Goal: Task Accomplishment & Management: Manage account settings

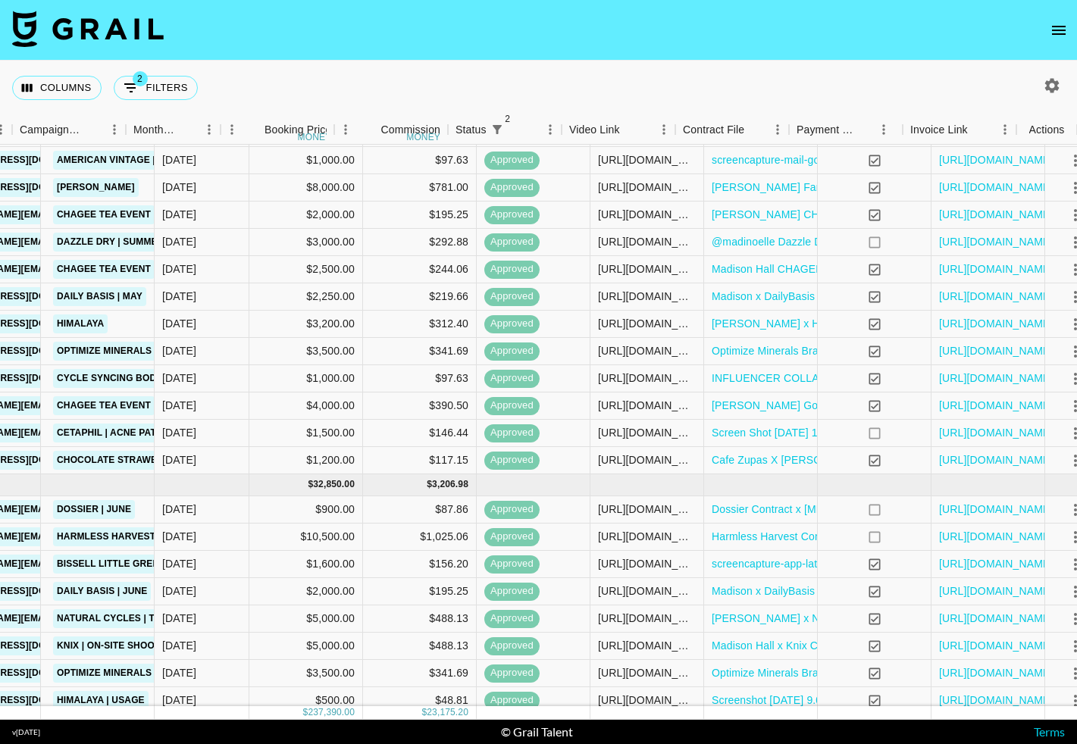
scroll to position [292, 454]
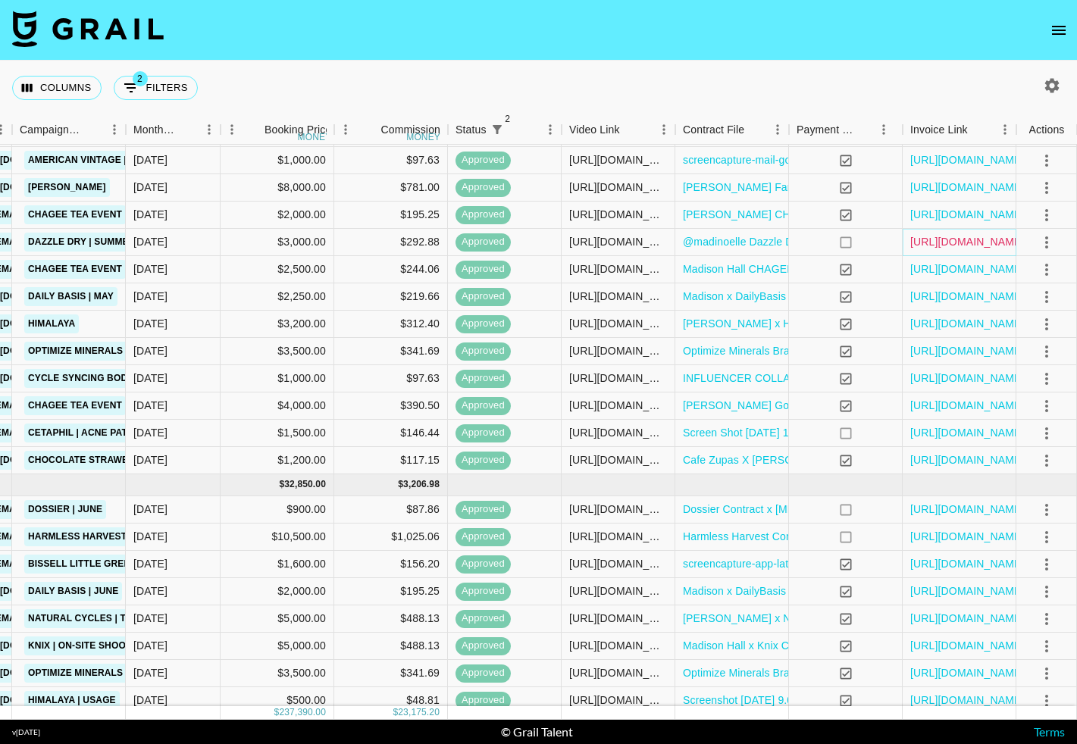
click at [984, 242] on link "[URL][DOMAIN_NAME]" at bounding box center [967, 241] width 114 height 15
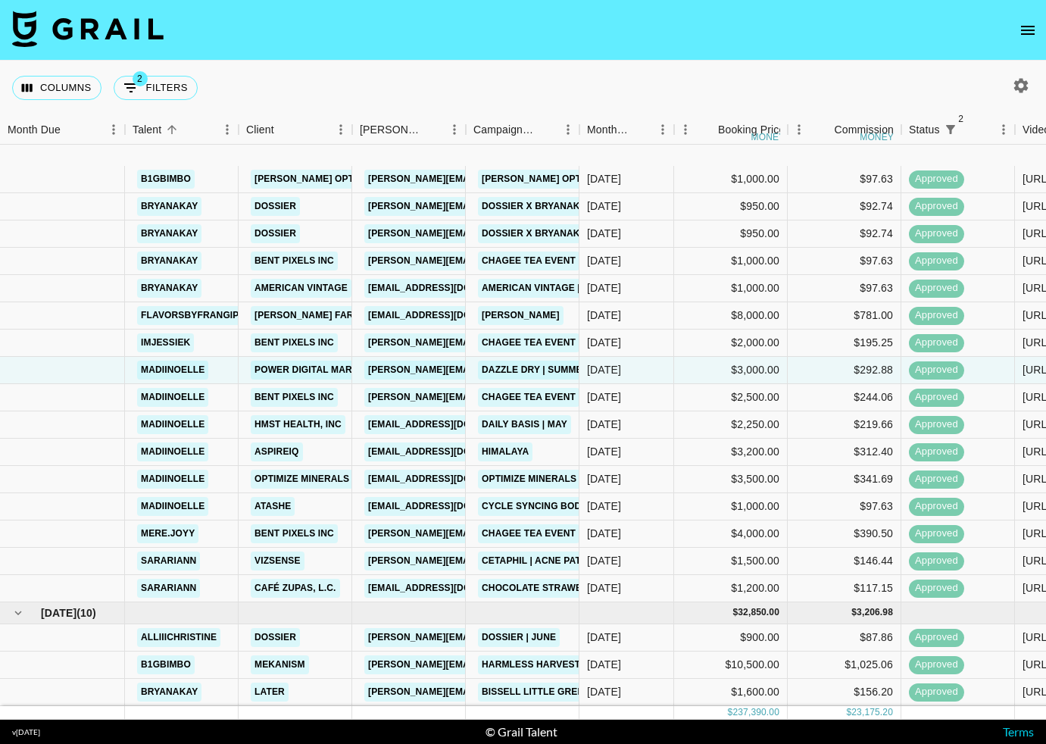
scroll to position [0, 0]
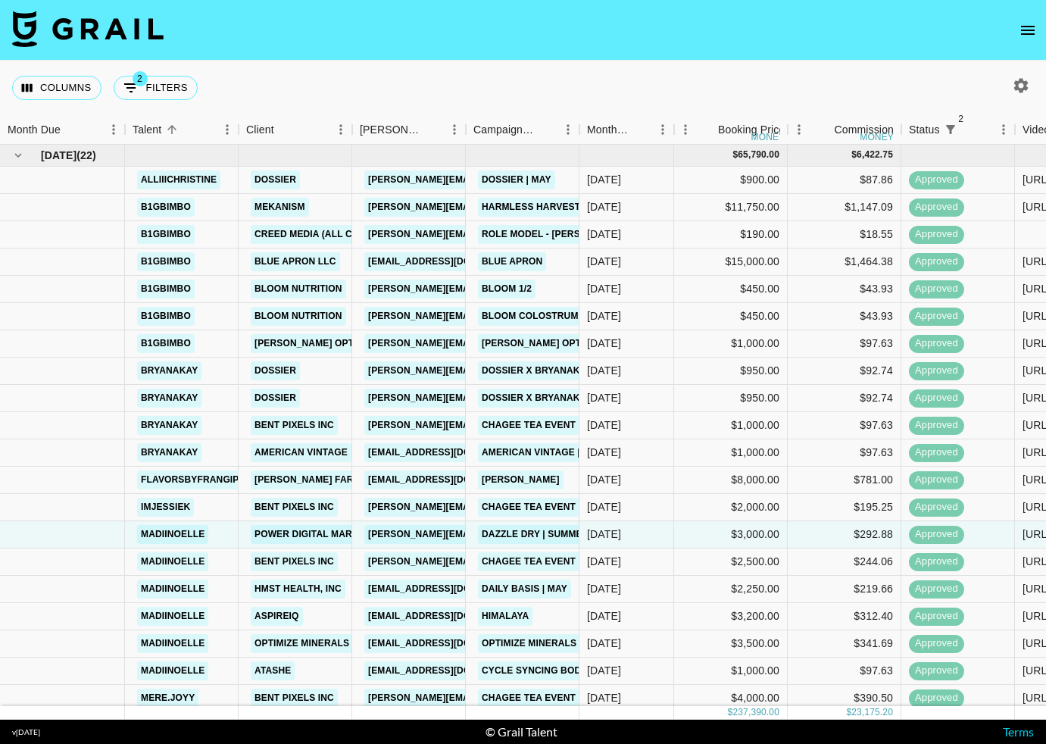
click at [869, 73] on div "Columns 2 Filters + Booking" at bounding box center [523, 88] width 1046 height 55
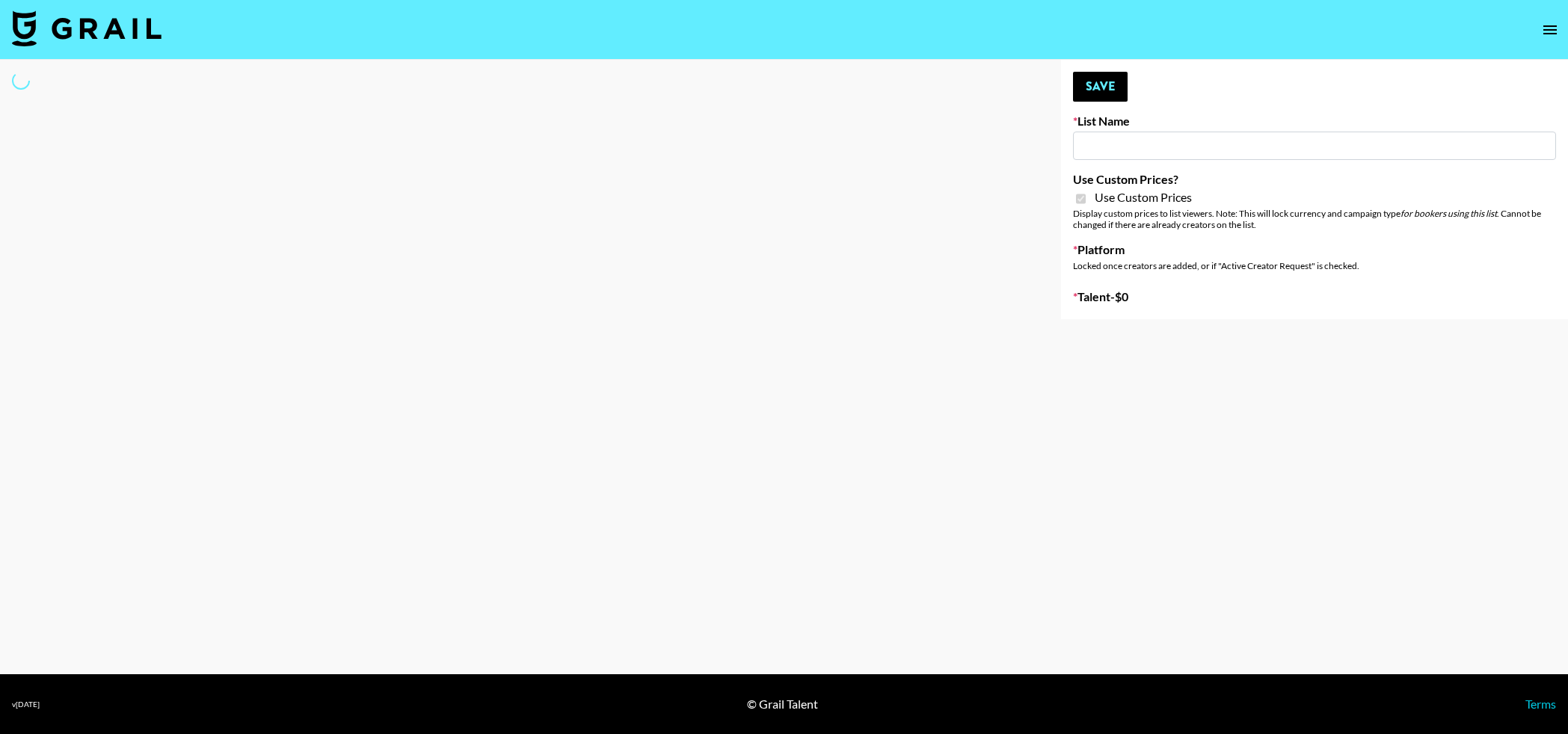
type input "Nurture Life"
checkbox input "true"
select select "Brand"
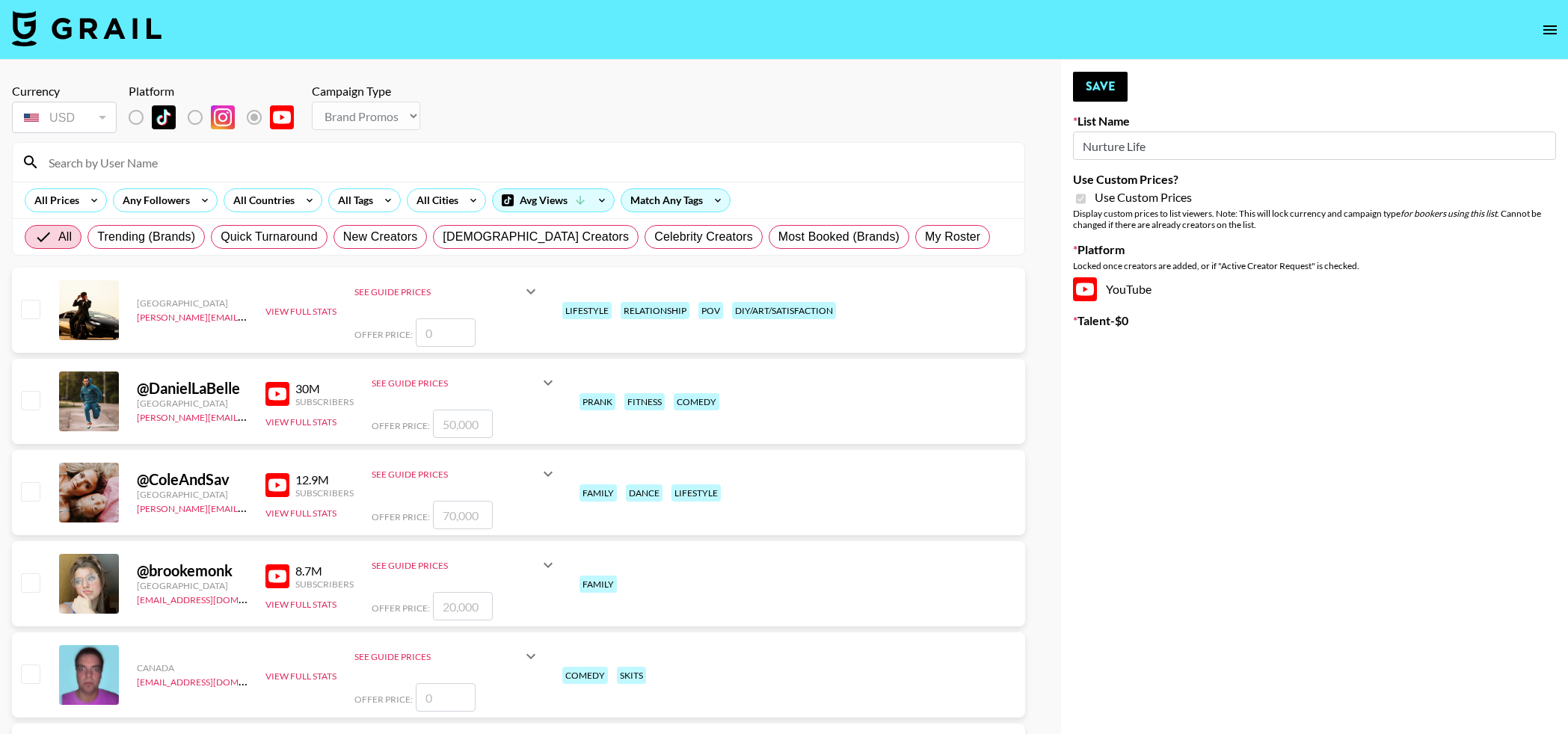
click at [223, 164] on input at bounding box center [527, 162] width 976 height 24
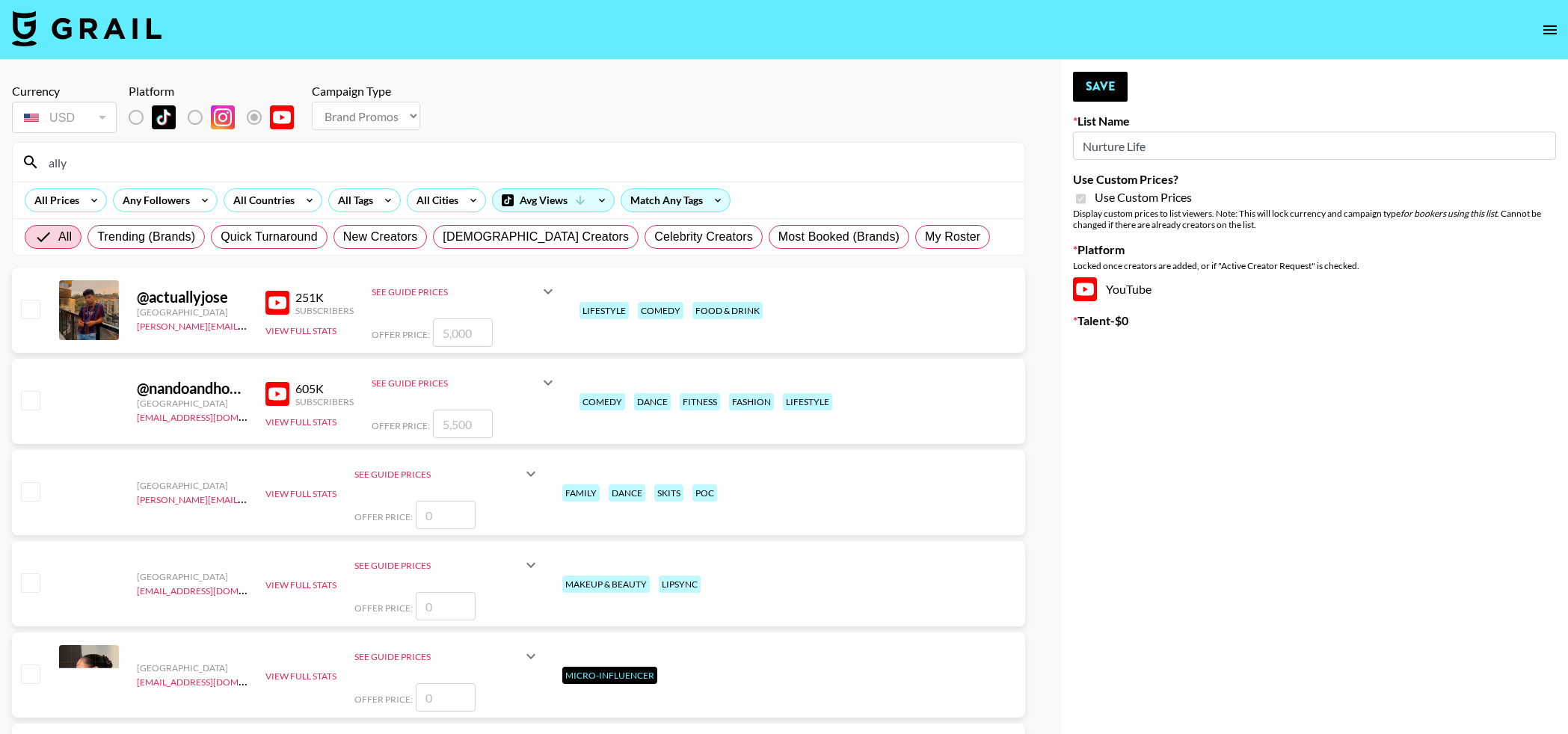
scroll to position [2, 0]
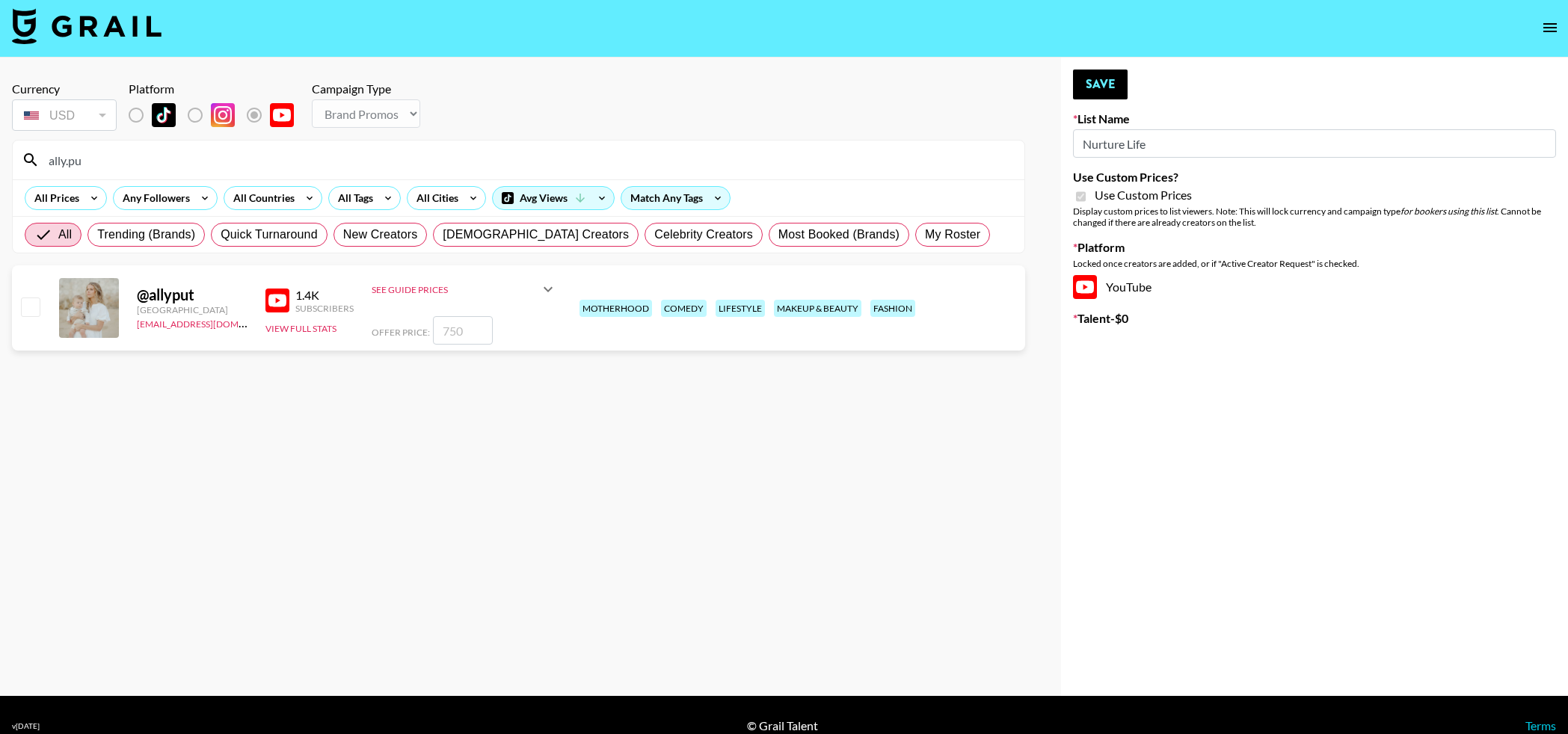
type input "ally.pu"
click at [30, 316] on input "checkbox" at bounding box center [30, 307] width 18 height 18
checkbox input "true"
type input "750"
drag, startPoint x: 1103, startPoint y: 85, endPoint x: 942, endPoint y: 36, distance: 168.3
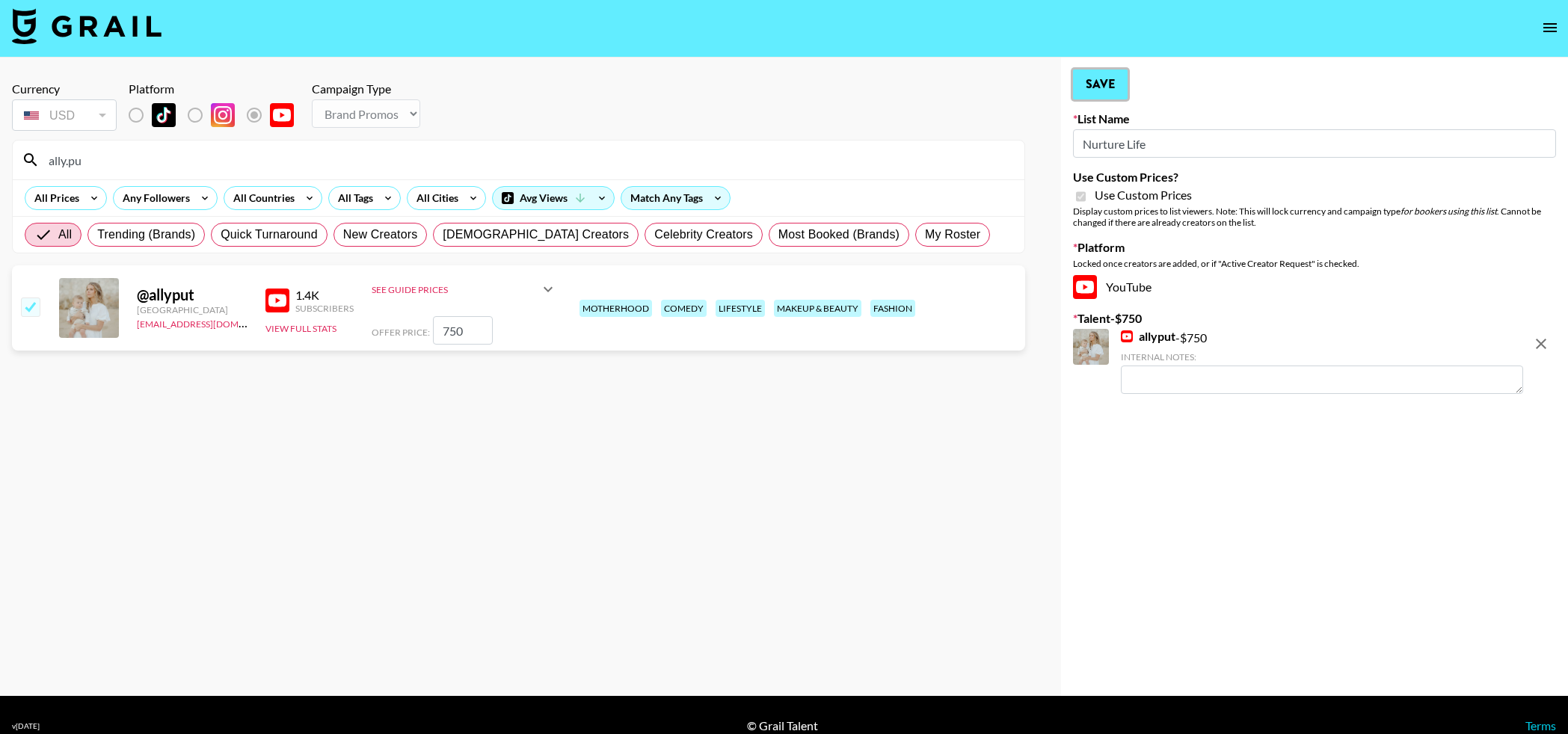
click at [1103, 85] on button "Save" at bounding box center [1099, 84] width 54 height 30
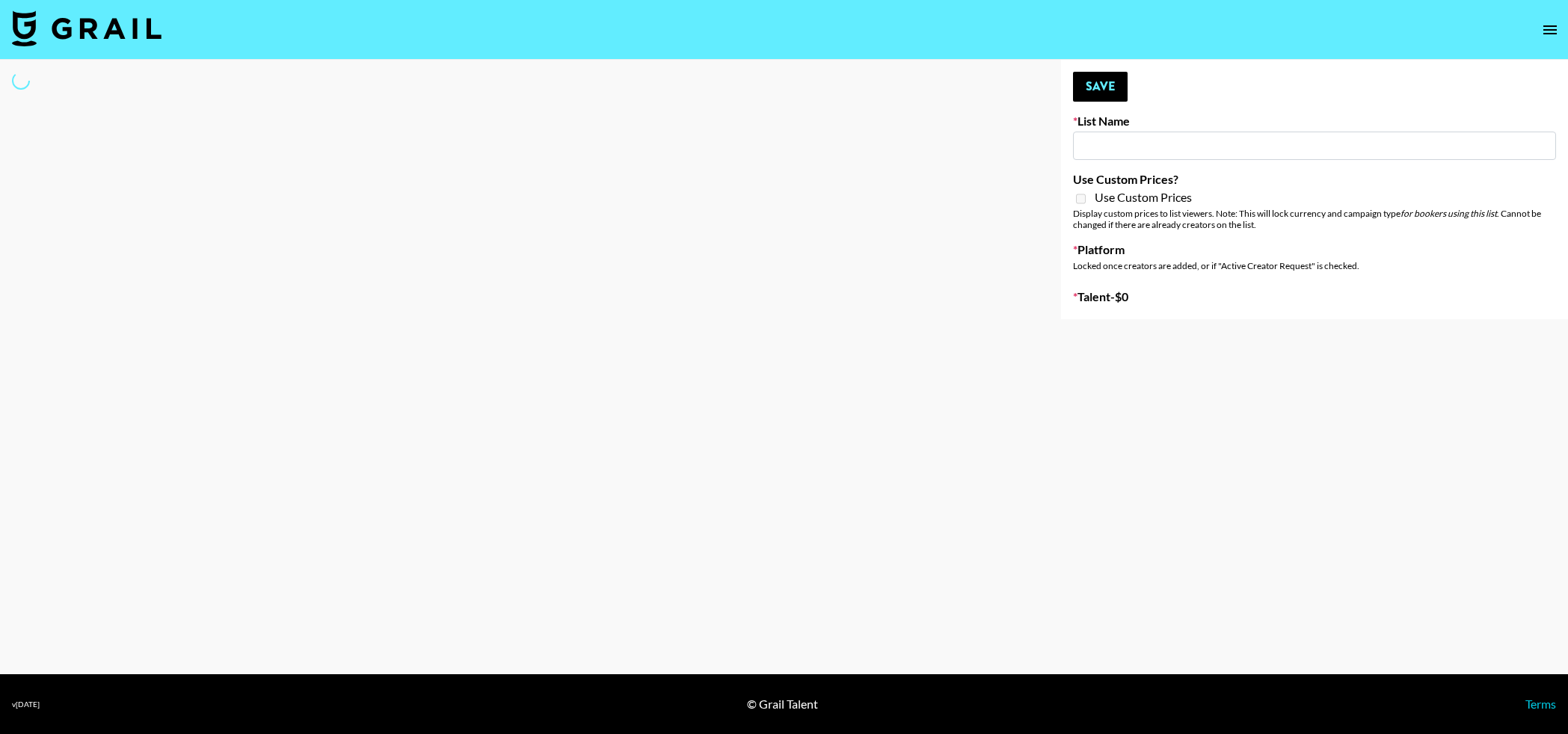
type input "Primal Harvest (21st Aug)"
select select "Song"
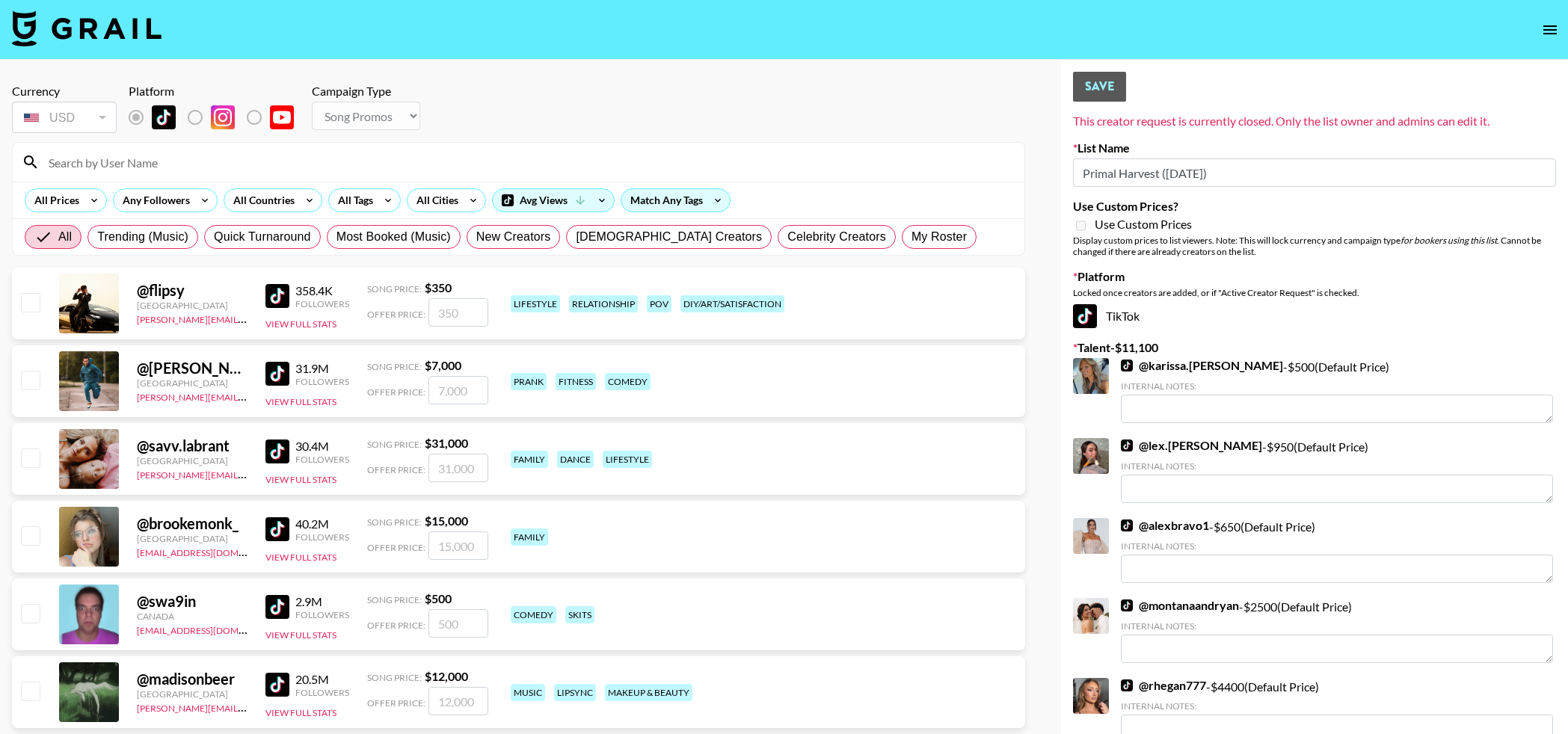
click at [202, 158] on input at bounding box center [527, 162] width 976 height 24
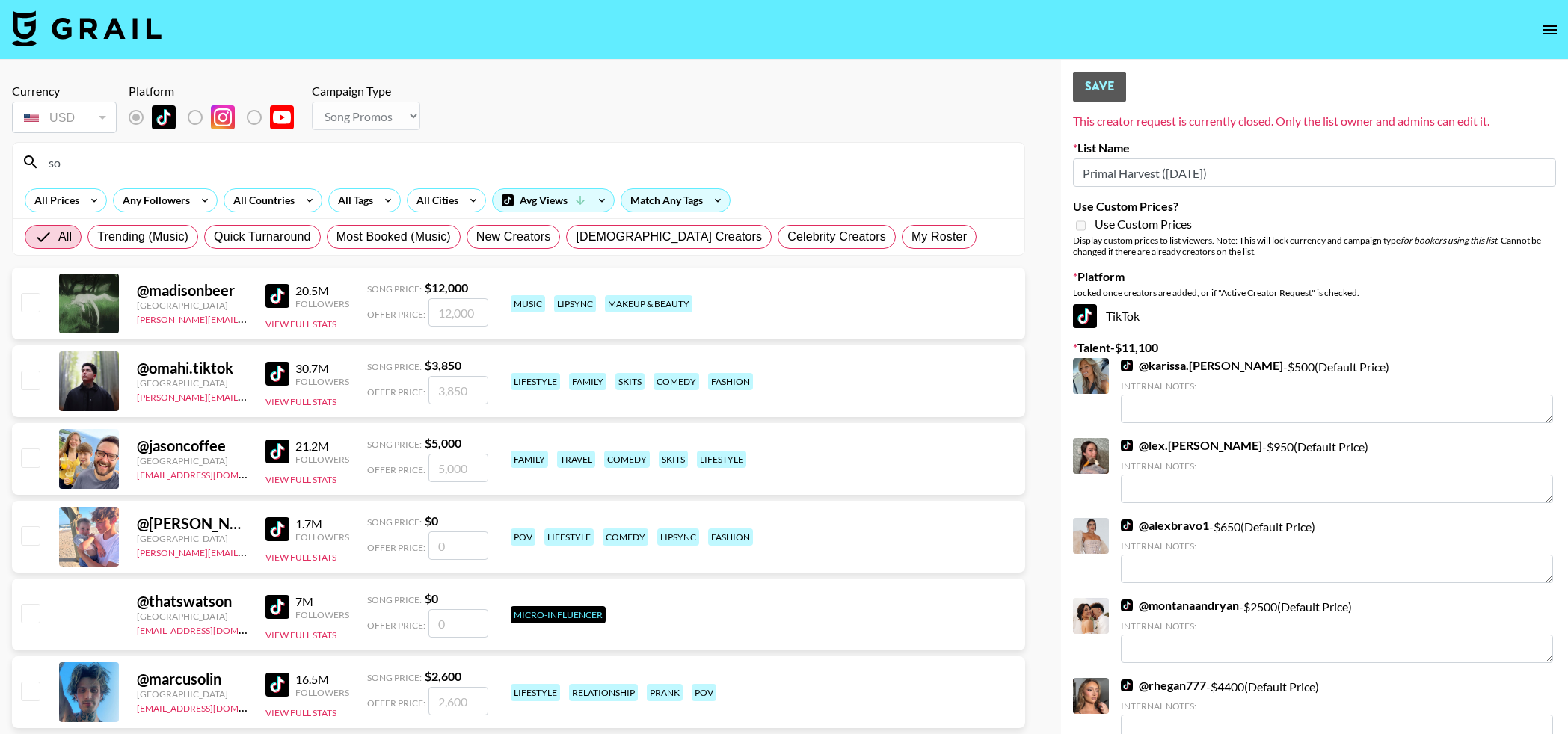
type input "sophiapan"
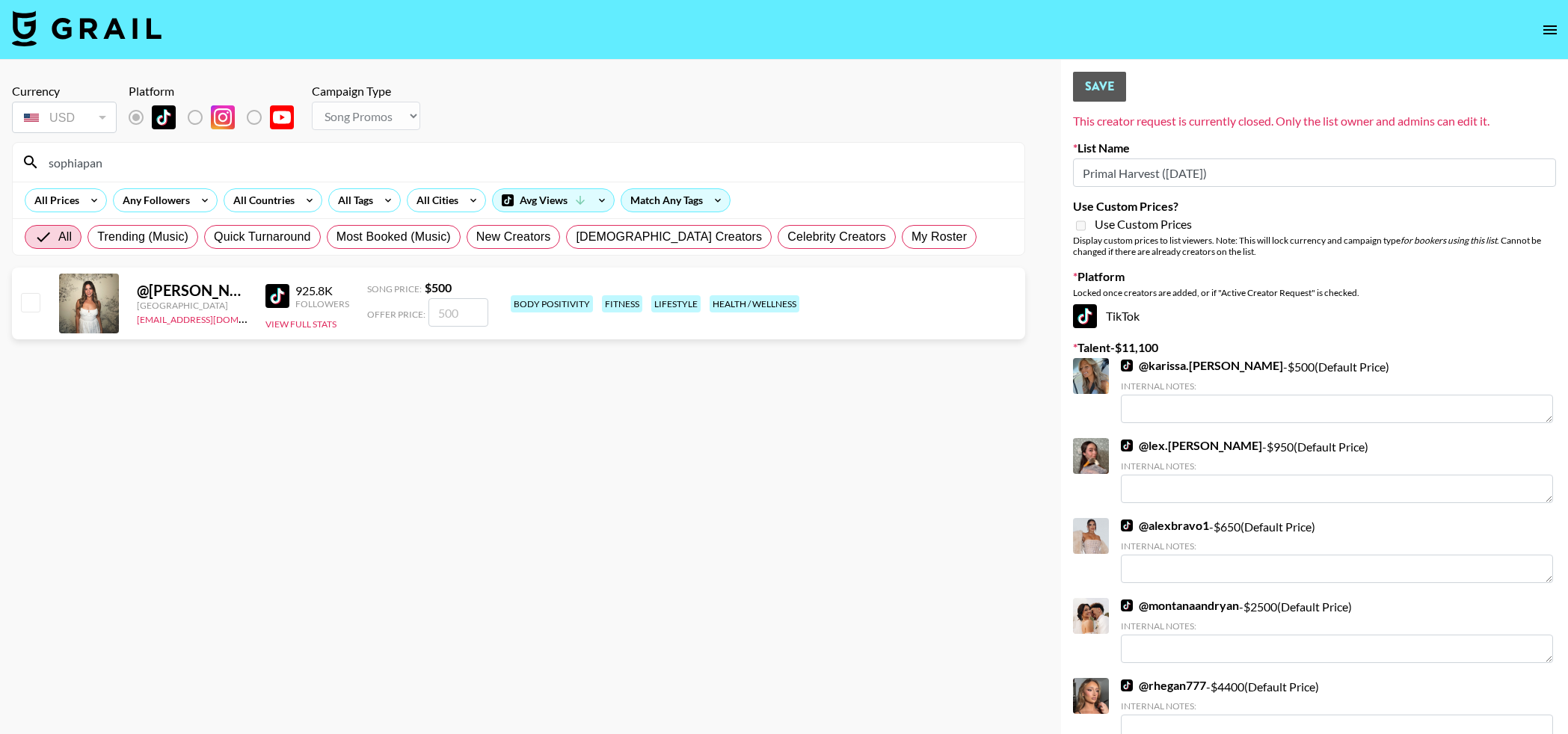
click at [30, 309] on input "checkbox" at bounding box center [30, 302] width 18 height 18
checkbox input "true"
drag, startPoint x: 477, startPoint y: 314, endPoint x: 433, endPoint y: 313, distance: 44.0
click at [433, 313] on input "500" at bounding box center [458, 312] width 60 height 29
click at [430, 286] on strong "$ 500" at bounding box center [437, 287] width 27 height 14
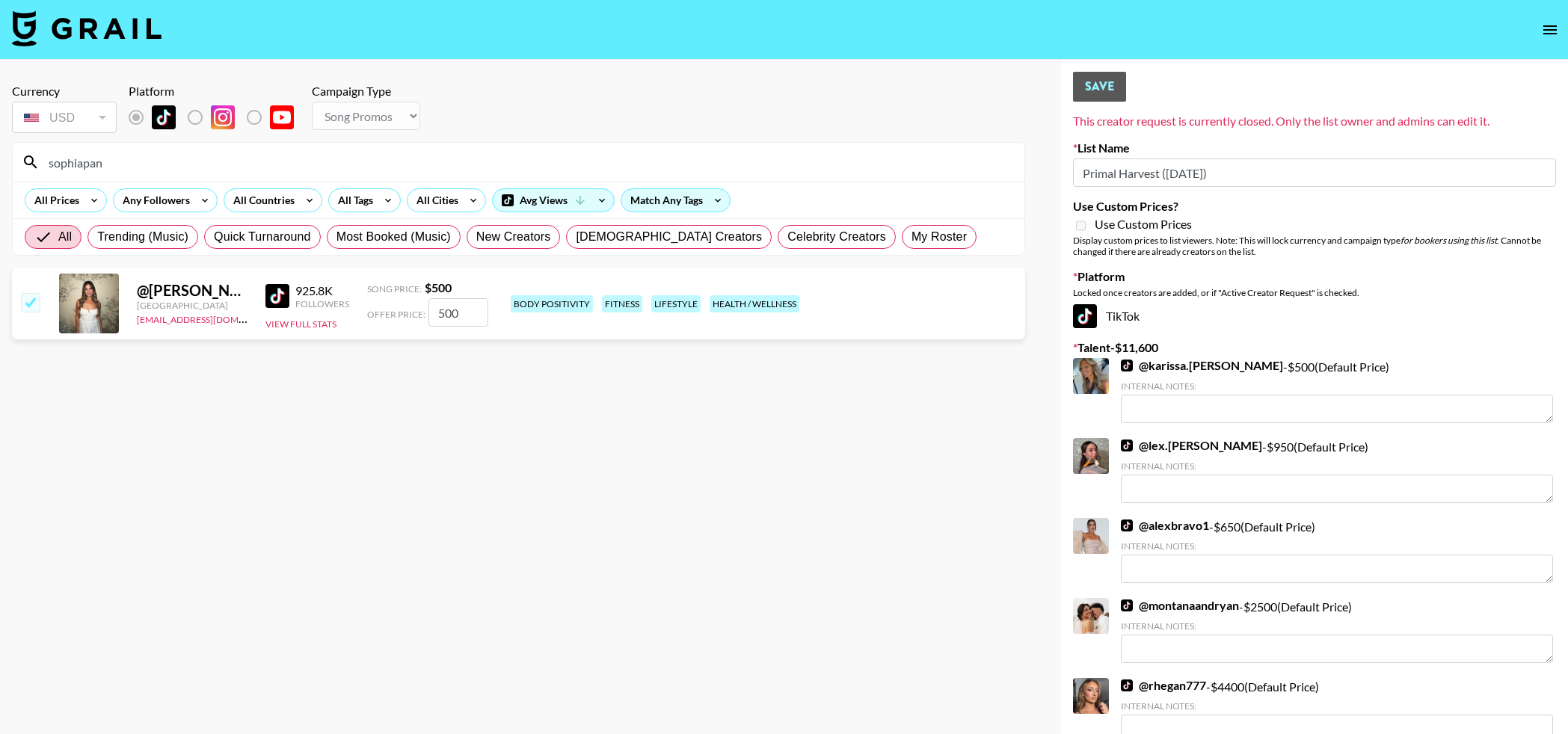
drag, startPoint x: 468, startPoint y: 313, endPoint x: 416, endPoint y: 309, distance: 52.2
click at [416, 309] on div "Offer Price: 500" at bounding box center [427, 312] width 121 height 29
type input "5000"
